Goal: Information Seeking & Learning: Learn about a topic

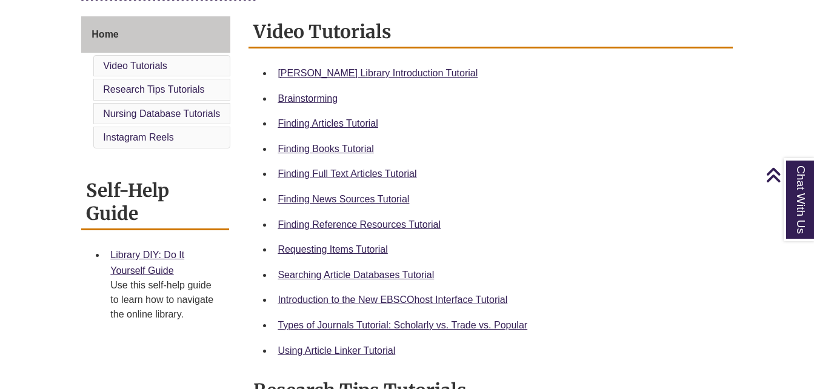
scroll to position [325, 0]
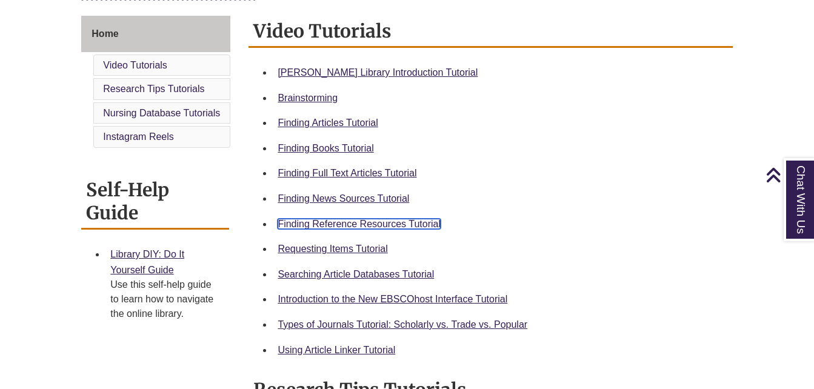
click at [430, 225] on link "Finding Reference Resources Tutorial" at bounding box center [359, 224] width 163 height 10
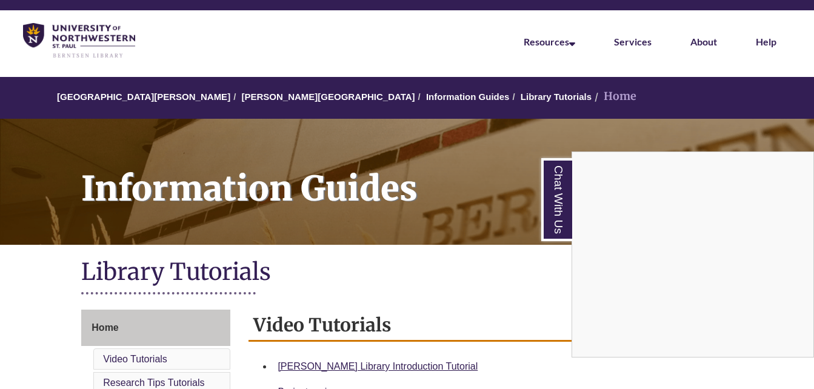
scroll to position [0, 0]
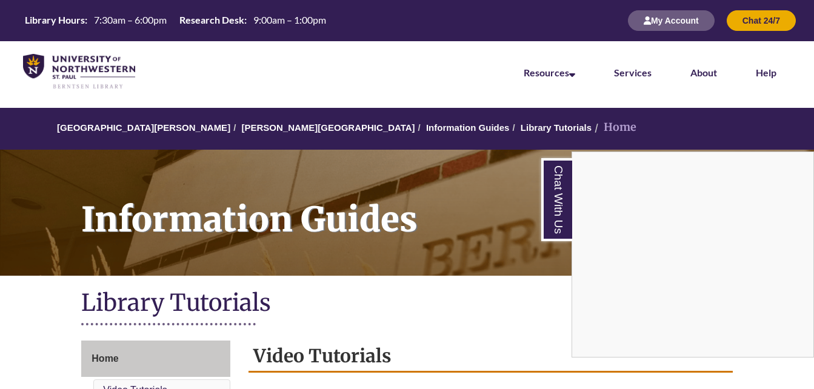
click at [275, 128] on div "Chat With Us" at bounding box center [407, 194] width 814 height 389
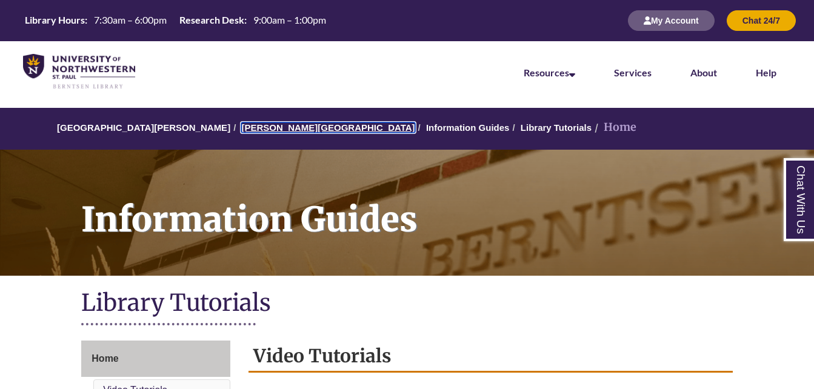
click at [275, 128] on link "[PERSON_NAME][GEOGRAPHIC_DATA]" at bounding box center [327, 127] width 173 height 10
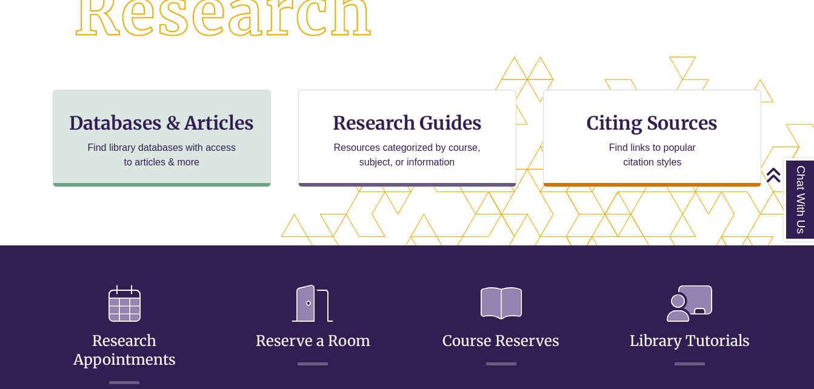
scroll to position [425, 711]
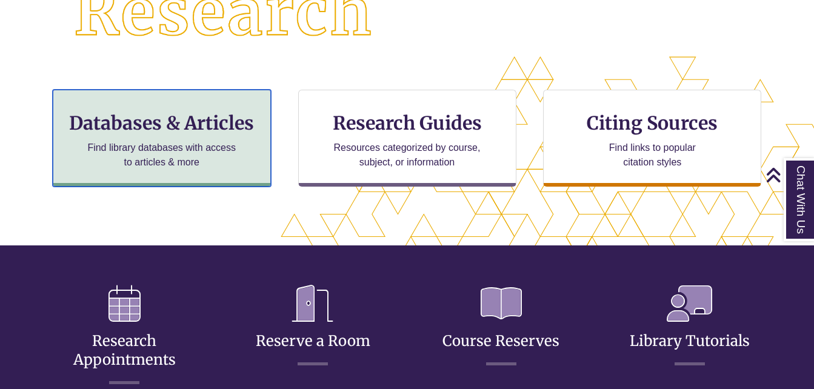
click at [199, 121] on h3 "Databases & Articles" at bounding box center [162, 122] width 198 height 23
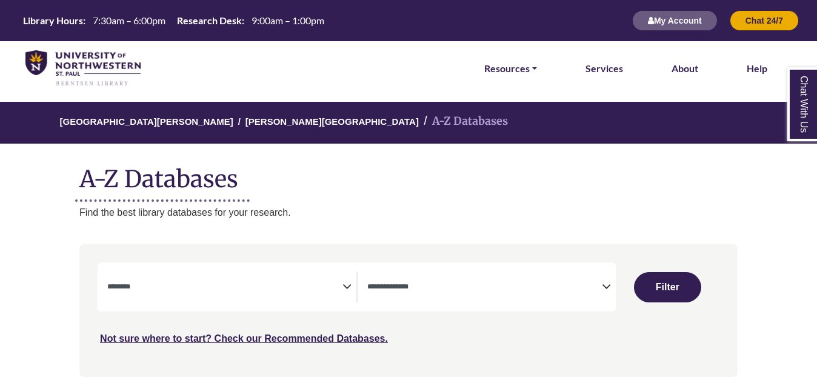
select select "Database Subject Filter"
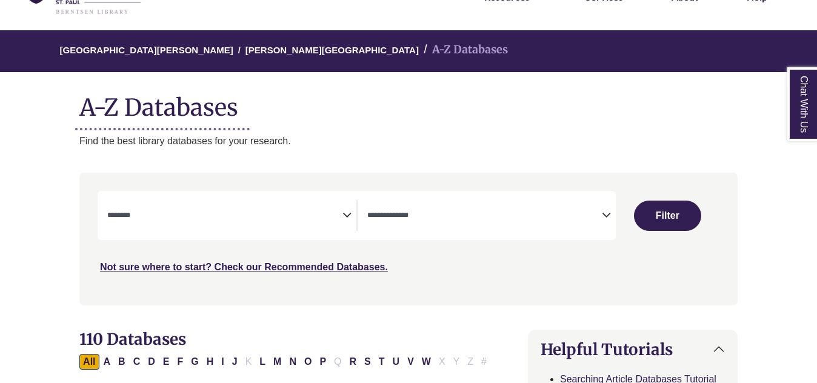
scroll to position [77, 0]
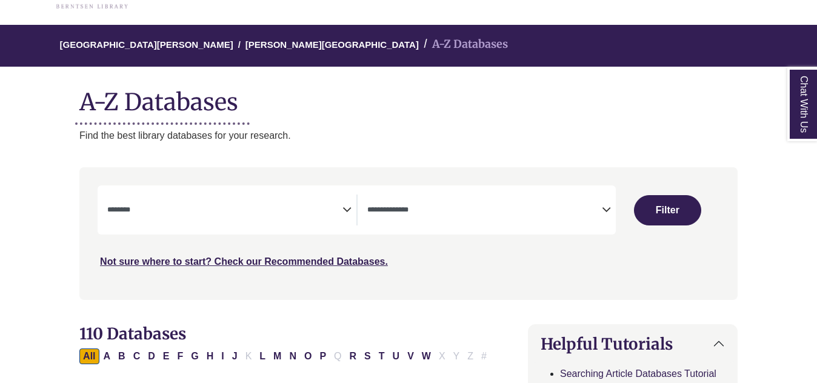
click at [604, 214] on icon "Search filters" at bounding box center [606, 208] width 9 height 18
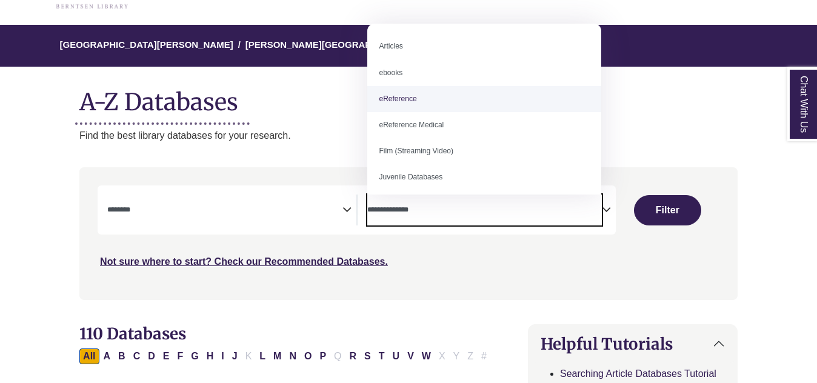
select select "*****"
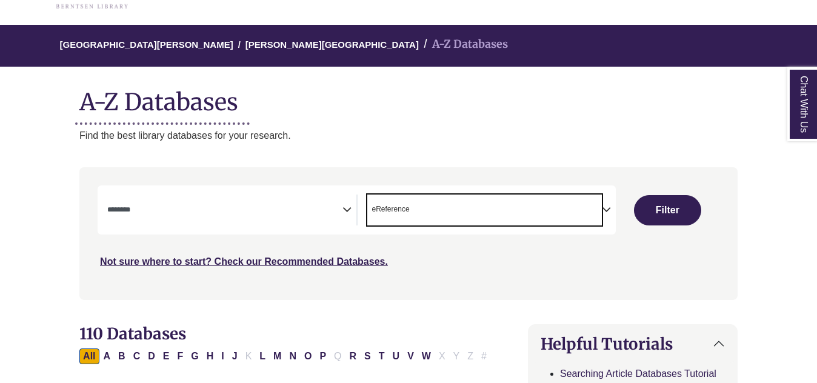
scroll to position [23, 0]
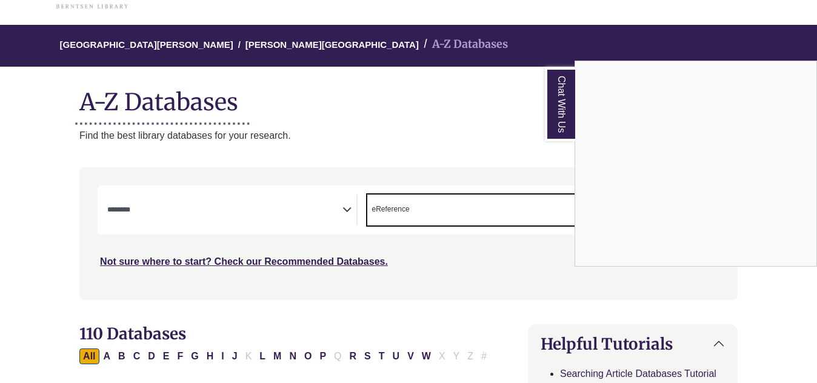
click at [199, 204] on div "Chat With Us" at bounding box center [408, 191] width 817 height 383
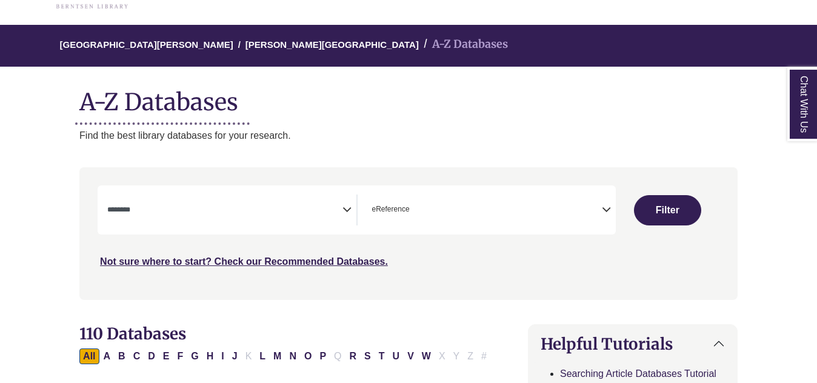
click at [343, 214] on icon "Search filters" at bounding box center [346, 208] width 9 height 18
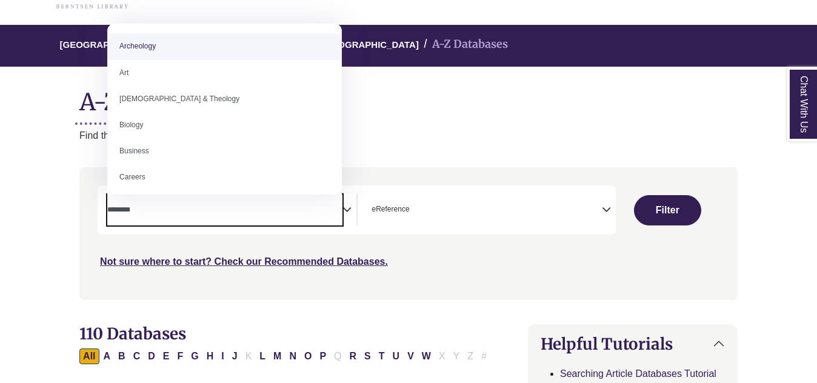
click at [135, 201] on span "Search filters" at bounding box center [224, 210] width 235 height 31
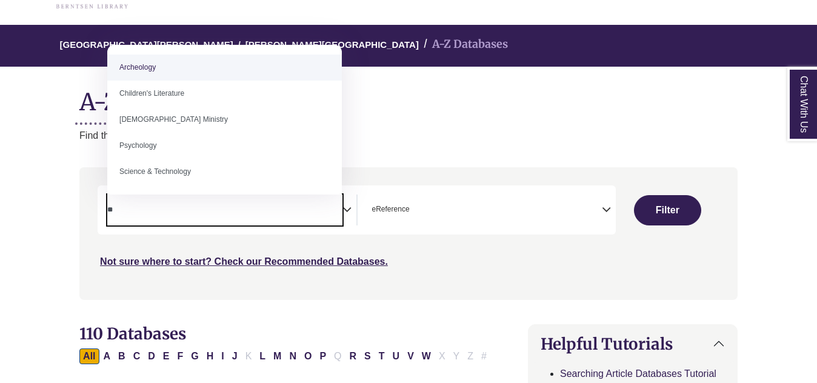
type textarea "*"
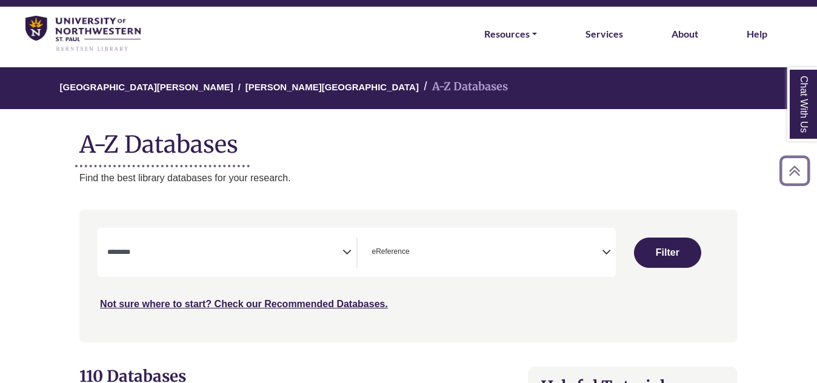
scroll to position [0, 0]
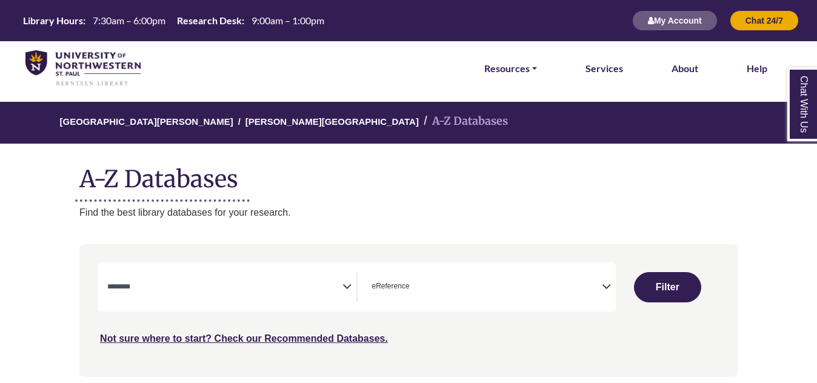
click at [345, 282] on icon "Search filters" at bounding box center [346, 285] width 9 height 18
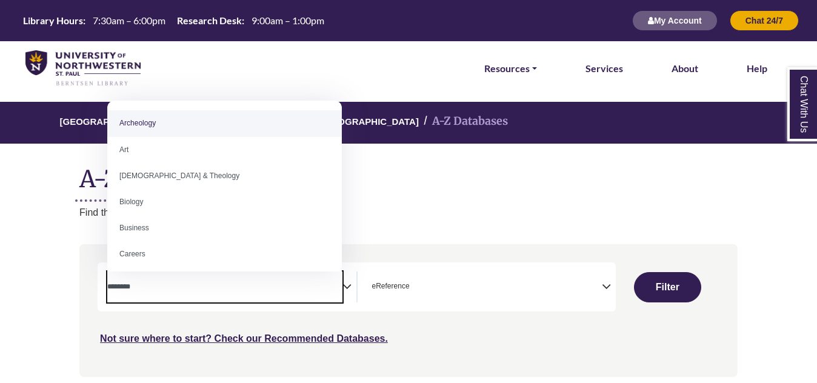
click at [345, 282] on icon "Search filters" at bounding box center [346, 285] width 9 height 18
click at [605, 292] on icon "Search filters" at bounding box center [606, 285] width 9 height 18
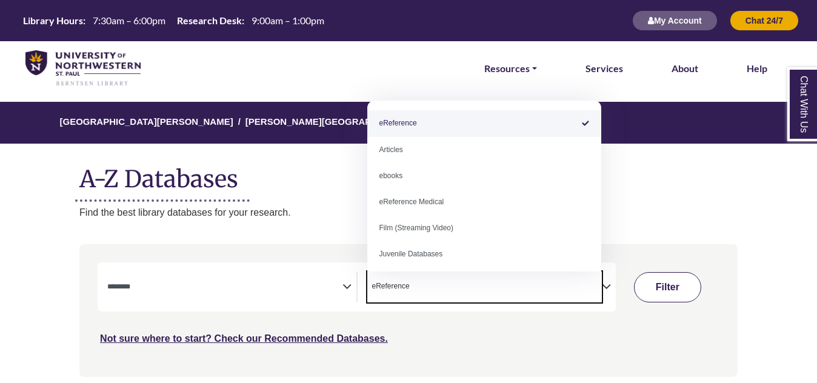
click at [657, 282] on button "Filter" at bounding box center [667, 287] width 67 height 30
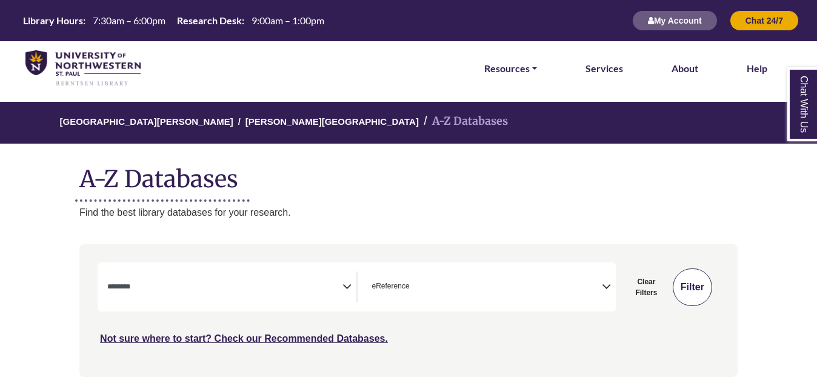
select select "Database Subject Filter"
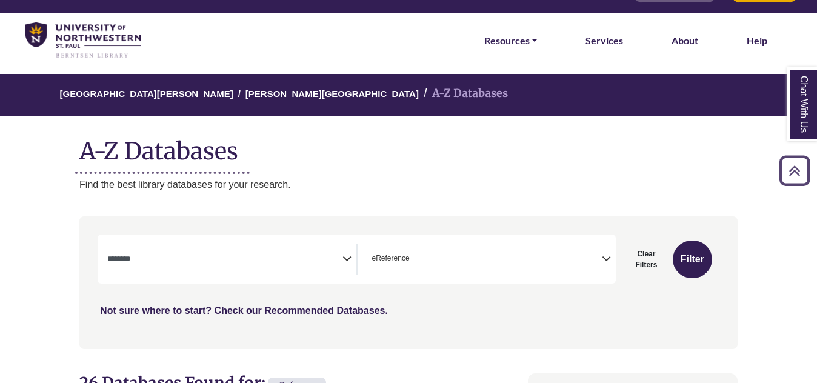
scroll to position [23, 0]
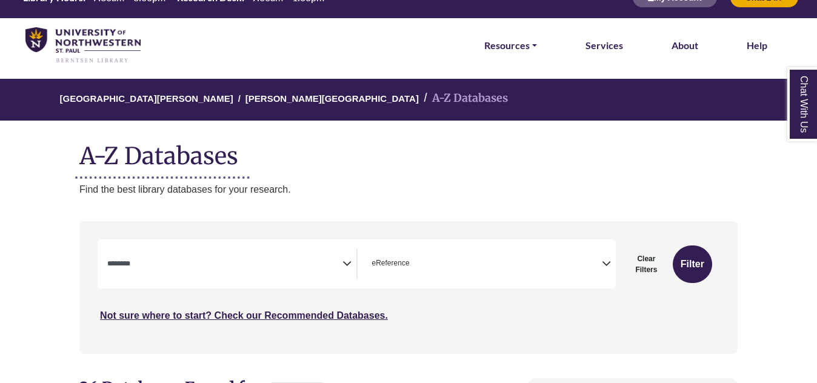
click at [345, 262] on icon "Search filters" at bounding box center [346, 262] width 9 height 18
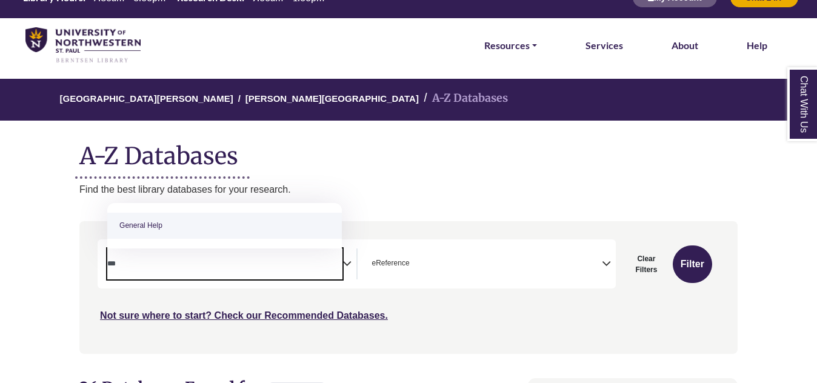
type textarea "***"
select select "*****"
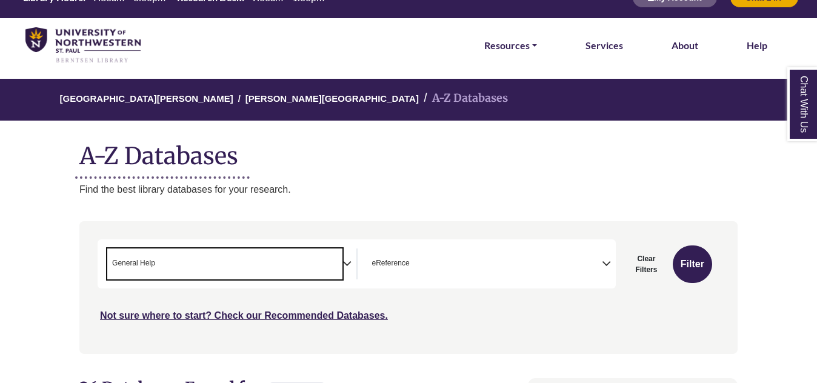
scroll to position [233, 0]
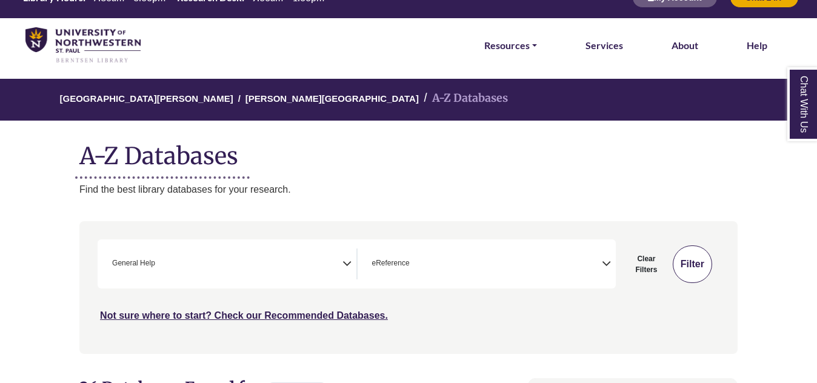
click at [697, 255] on button "Filter" at bounding box center [692, 264] width 39 height 38
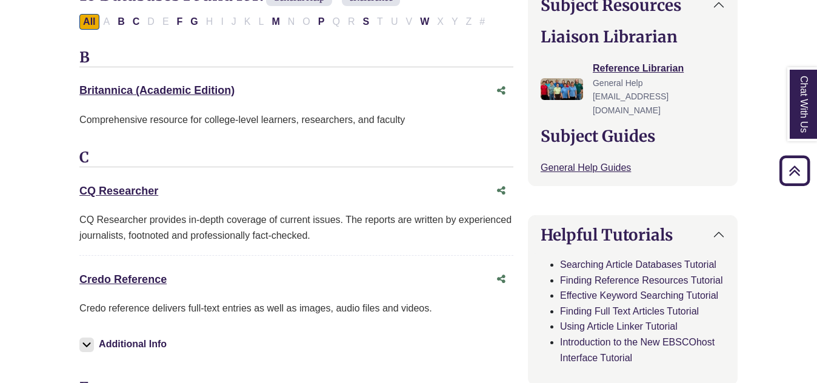
scroll to position [416, 0]
click at [151, 278] on link "Credo Reference This link opens in a new window" at bounding box center [122, 279] width 87 height 12
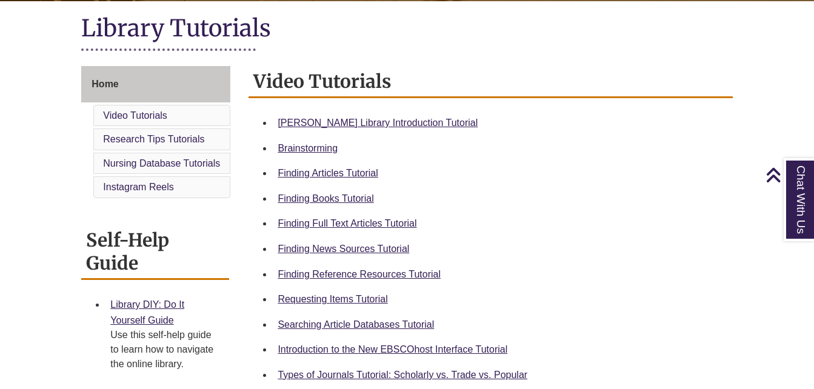
scroll to position [277, 0]
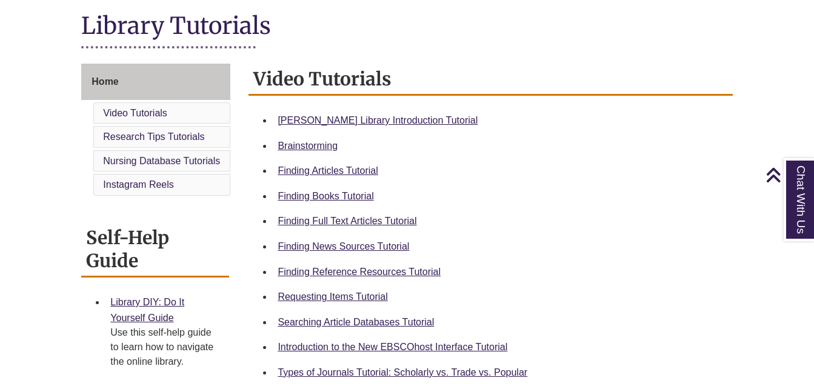
click at [327, 254] on div "Finding News Sources Tutorial" at bounding box center [500, 247] width 445 height 16
click at [337, 250] on link "Finding News Sources Tutorial" at bounding box center [343, 246] width 131 height 10
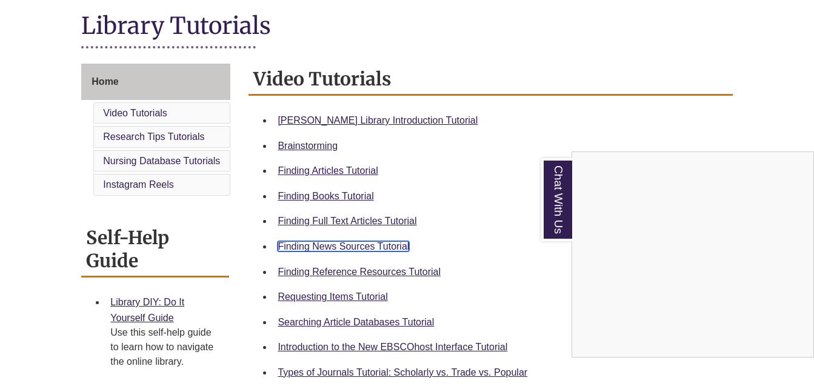
scroll to position [0, 0]
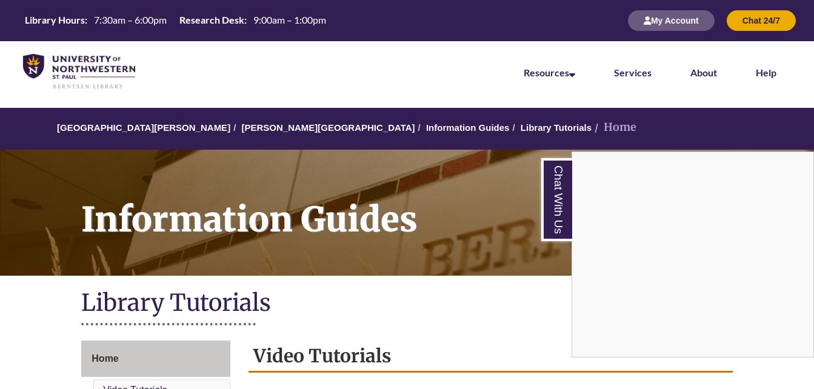
click at [262, 129] on div "Chat With Us" at bounding box center [407, 194] width 814 height 389
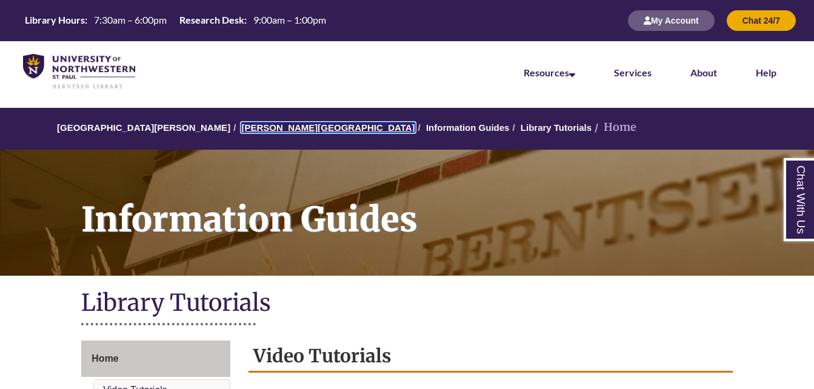
click at [262, 129] on link "[PERSON_NAME][GEOGRAPHIC_DATA]" at bounding box center [327, 127] width 173 height 10
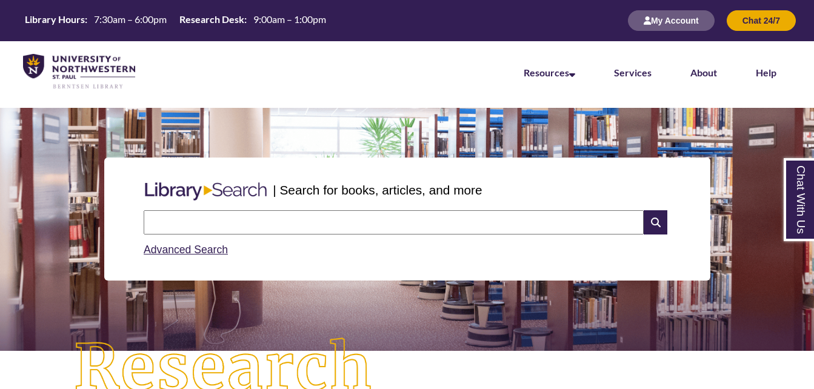
click at [273, 222] on input "text" at bounding box center [394, 222] width 500 height 24
type input "*********"
